Goal: Task Accomplishment & Management: Manage account settings

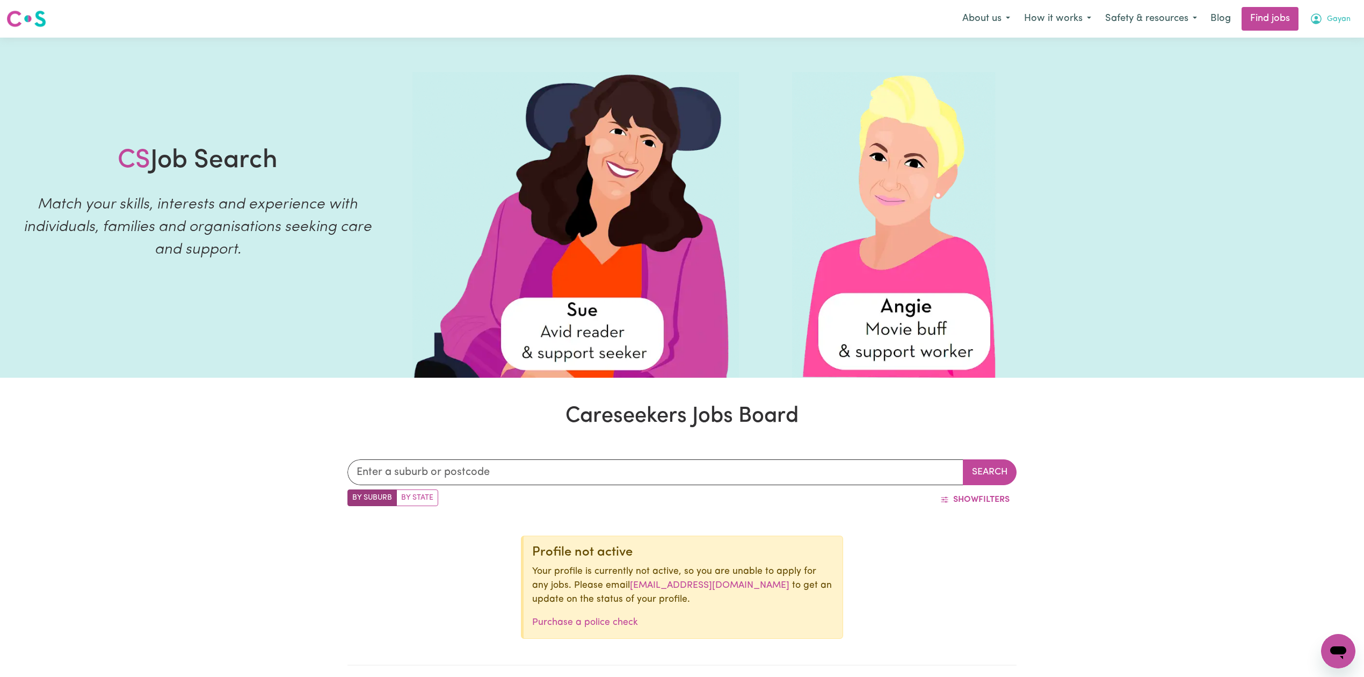
click at [1330, 22] on span "Gayan" at bounding box center [1339, 19] width 24 height 12
click at [1311, 79] on link "Logout" at bounding box center [1314, 82] width 85 height 20
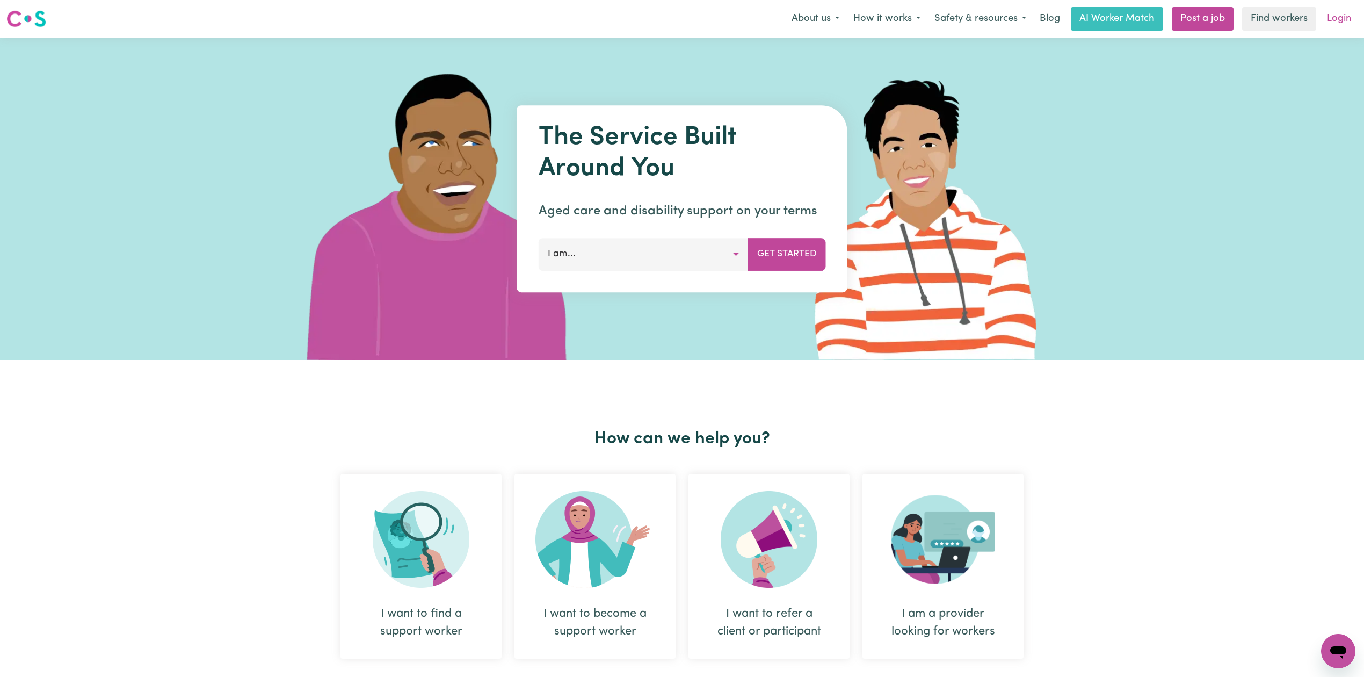
click at [1328, 24] on link "Login" at bounding box center [1339, 19] width 37 height 24
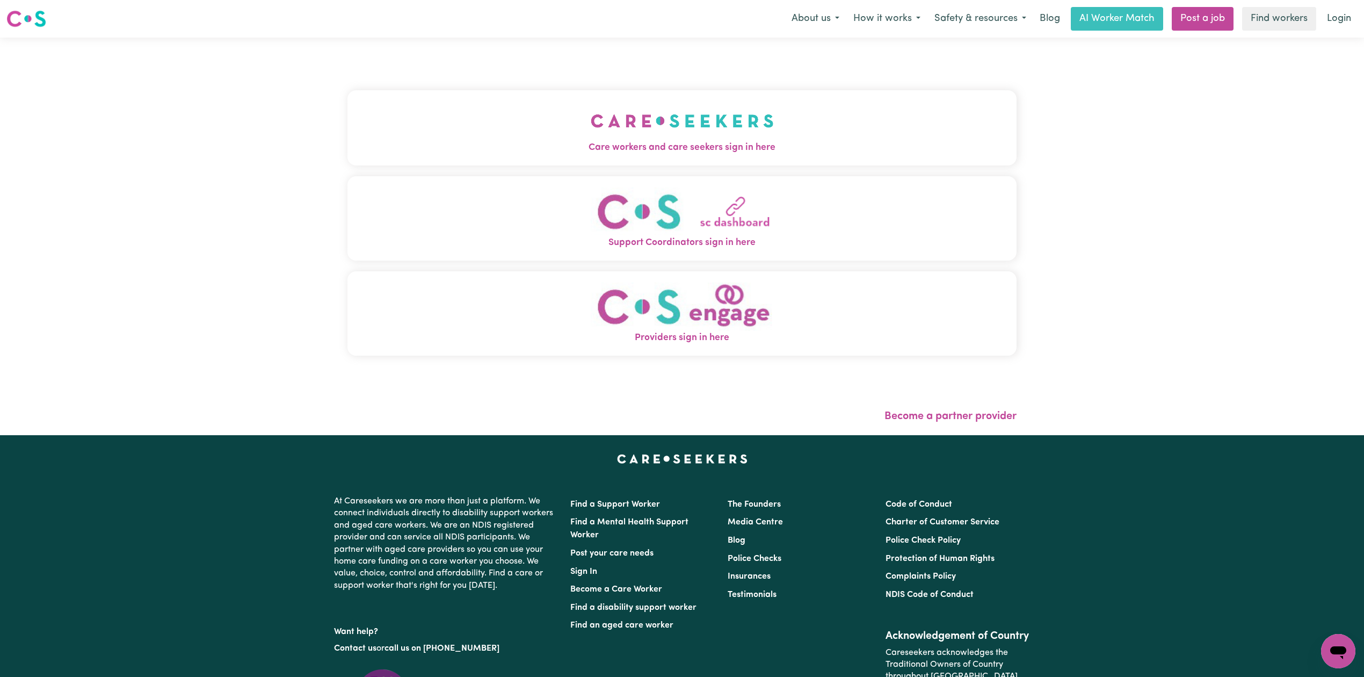
click at [524, 103] on div "Care workers and care seekers sign in here Support Coordinators sign in here Pr…" at bounding box center [682, 236] width 682 height 397
click at [467, 110] on button "Care workers and care seekers sign in here" at bounding box center [681, 127] width 669 height 75
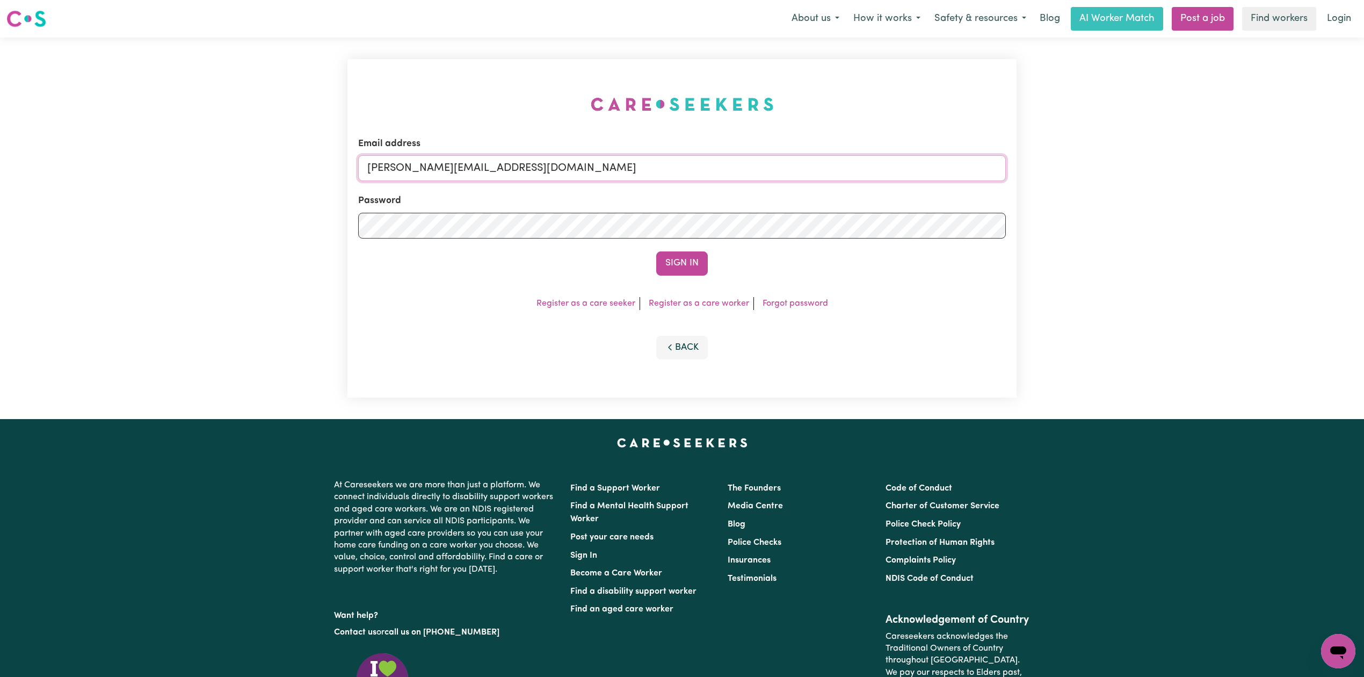
drag, startPoint x: 529, startPoint y: 172, endPoint x: 480, endPoint y: 175, distance: 49.5
click at [529, 172] on input "[PERSON_NAME][EMAIL_ADDRESS][DOMAIN_NAME]" at bounding box center [682, 168] width 648 height 26
drag, startPoint x: 422, startPoint y: 164, endPoint x: 678, endPoint y: 164, distance: 256.2
click at [678, 164] on input "Superuser~[EMAIL_ADDRESS][DOMAIN_NAME]" at bounding box center [682, 168] width 648 height 26
type input "Superuser~[EMAIL_ADDRESS][DOMAIN_NAME]"
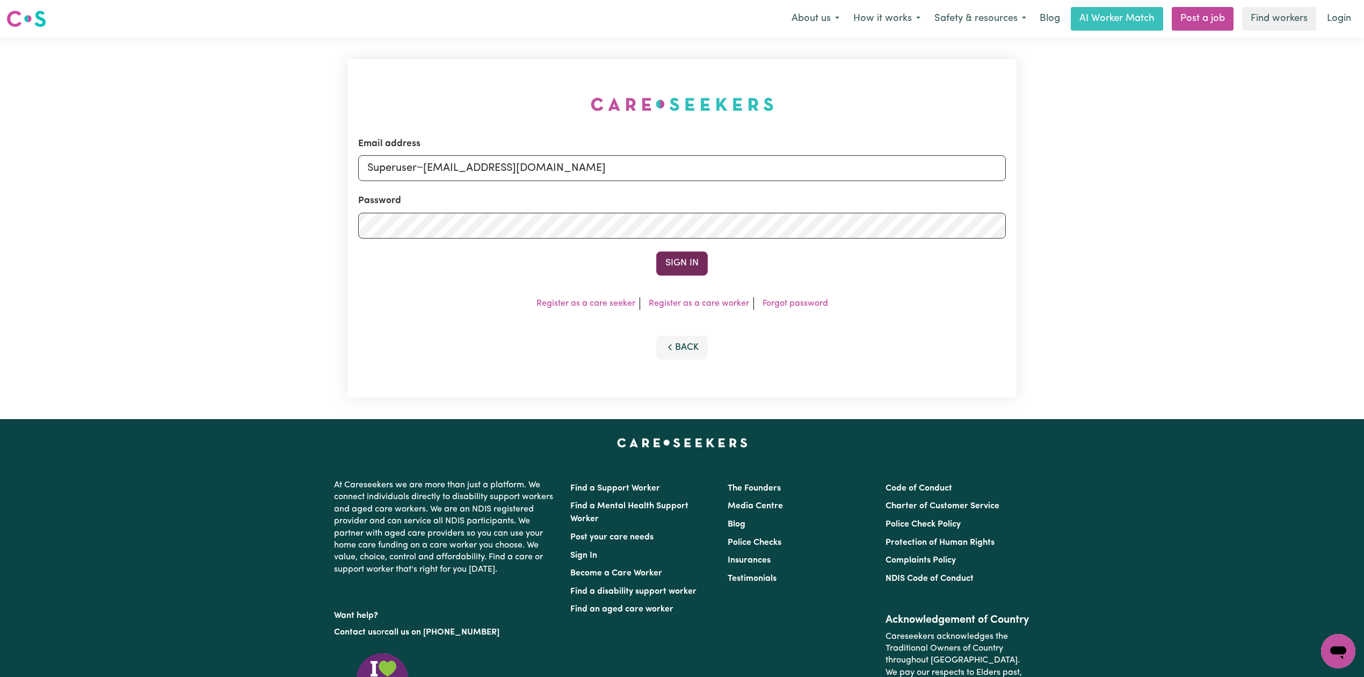
click at [681, 252] on button "Sign In" at bounding box center [682, 263] width 52 height 24
